Goal: Navigation & Orientation: Find specific page/section

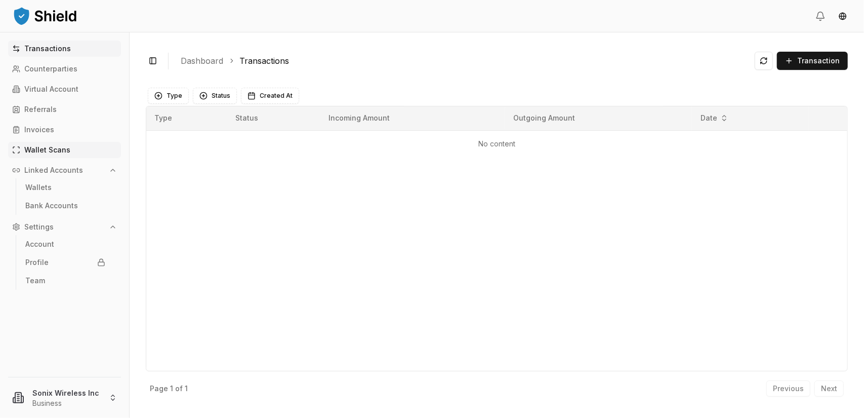
click at [51, 151] on p "Wallet Scans" at bounding box center [47, 149] width 46 height 7
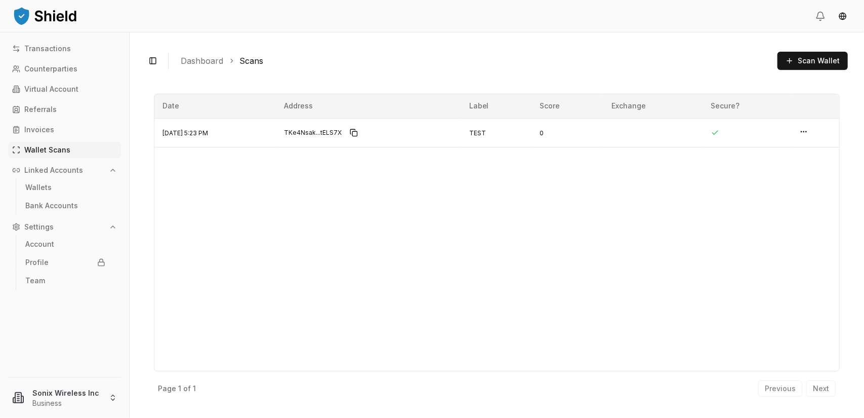
click at [53, 120] on div "Transactions Counterparties Virtual Account Referrals Invoices Wallet Scans Lin…" at bounding box center [64, 203] width 129 height 324
click at [53, 128] on link "Invoices" at bounding box center [64, 130] width 113 height 16
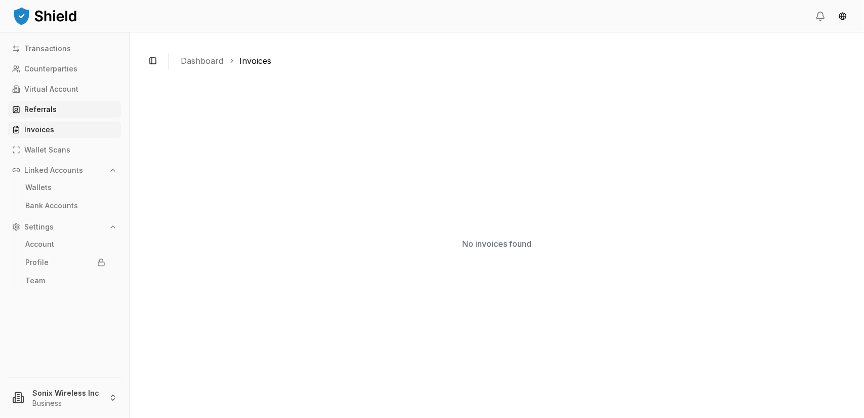
click at [51, 103] on link "Referrals" at bounding box center [64, 109] width 113 height 16
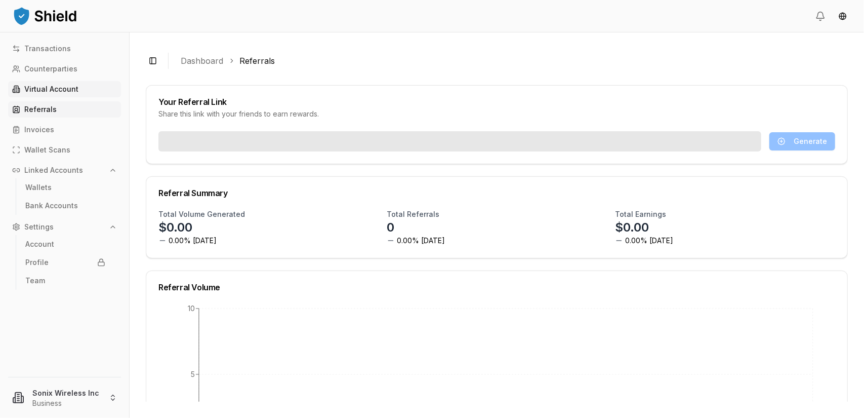
click at [51, 93] on p "Virtual Account" at bounding box center [51, 89] width 54 height 7
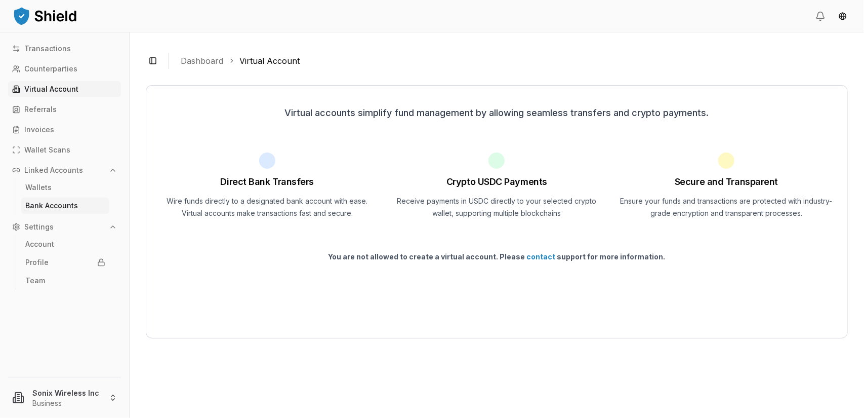
click at [52, 208] on p "Bank Accounts" at bounding box center [51, 205] width 53 height 7
